Goal: Task Accomplishment & Management: Manage account settings

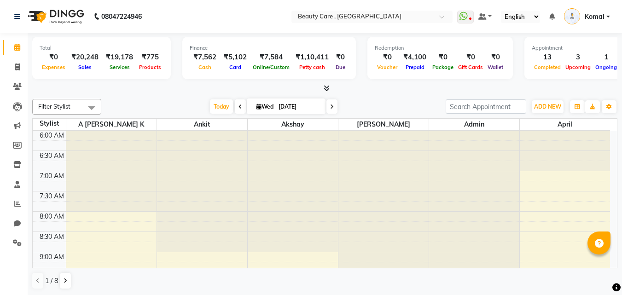
click at [322, 90] on span at bounding box center [325, 89] width 10 height 10
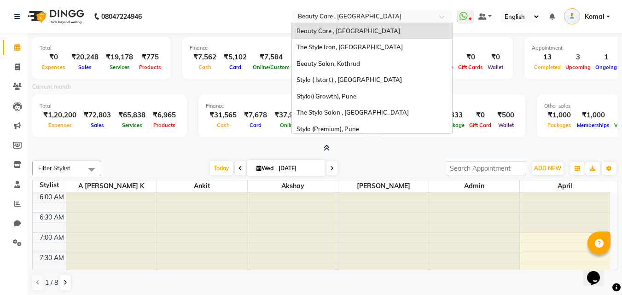
click at [354, 15] on input "text" at bounding box center [363, 17] width 134 height 9
click at [339, 95] on span "Stylo(i Growth), Pune" at bounding box center [327, 96] width 60 height 7
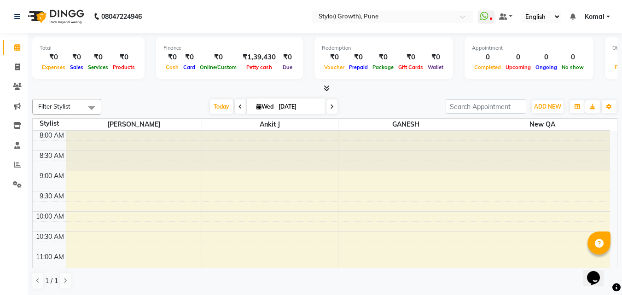
click at [327, 88] on icon at bounding box center [327, 88] width 6 height 7
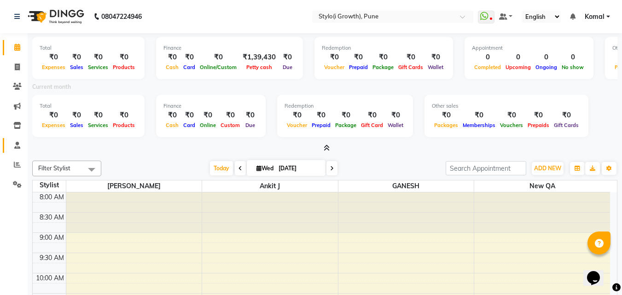
click at [15, 148] on icon at bounding box center [17, 145] width 6 height 7
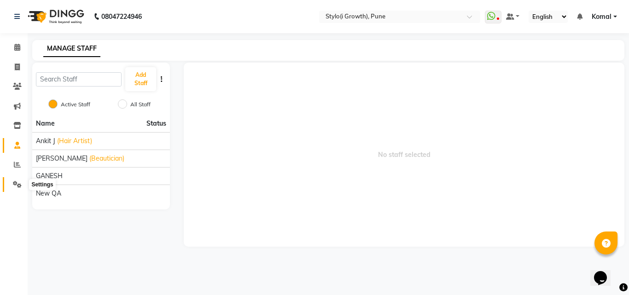
click at [16, 188] on span at bounding box center [17, 185] width 16 height 11
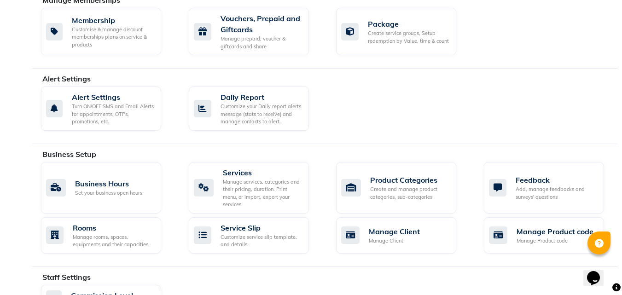
scroll to position [205, 0]
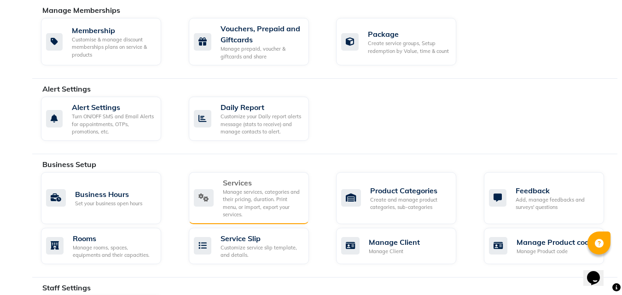
click at [258, 196] on div "Manage services, categories and their pricing, duration. Print menu, or import,…" at bounding box center [262, 203] width 79 height 30
